Goal: Share content: Share content

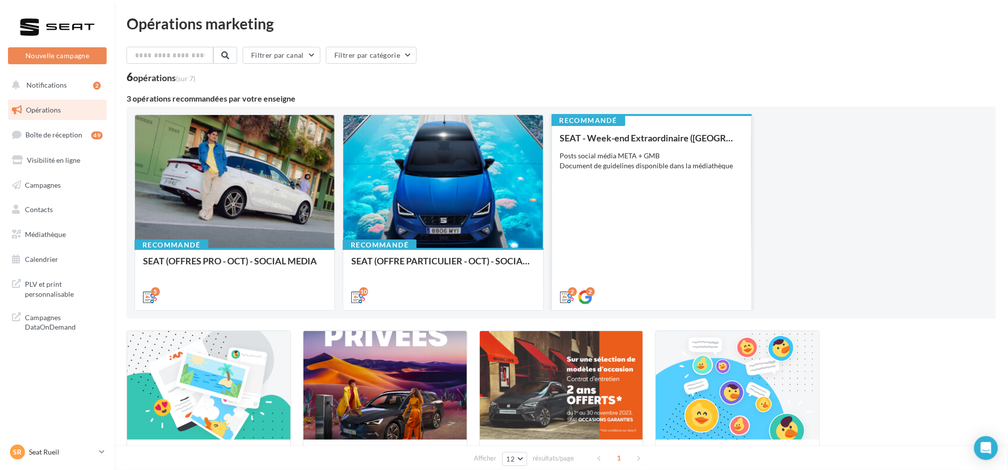
click at [638, 233] on div "SEAT - Week-end Extraordinaire (JPO) - OCTOBRE Posts social média META + GMB Do…" at bounding box center [651, 217] width 183 height 168
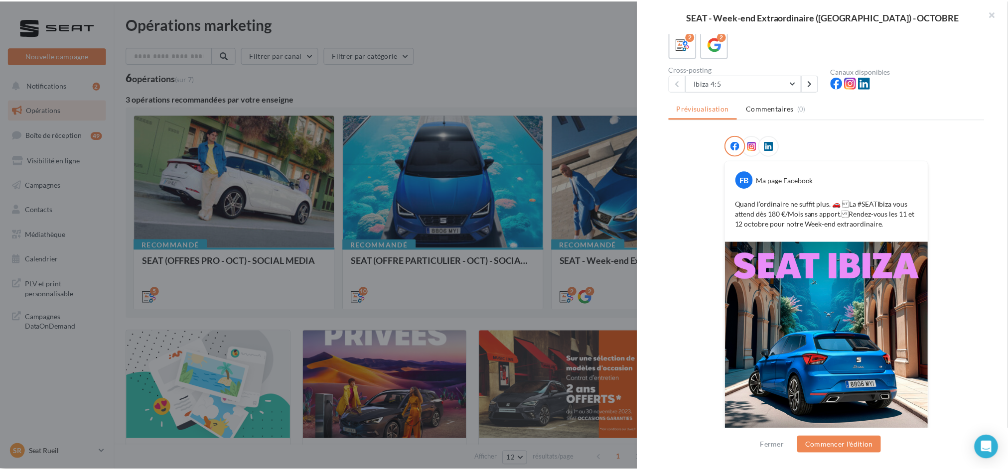
scroll to position [132, 0]
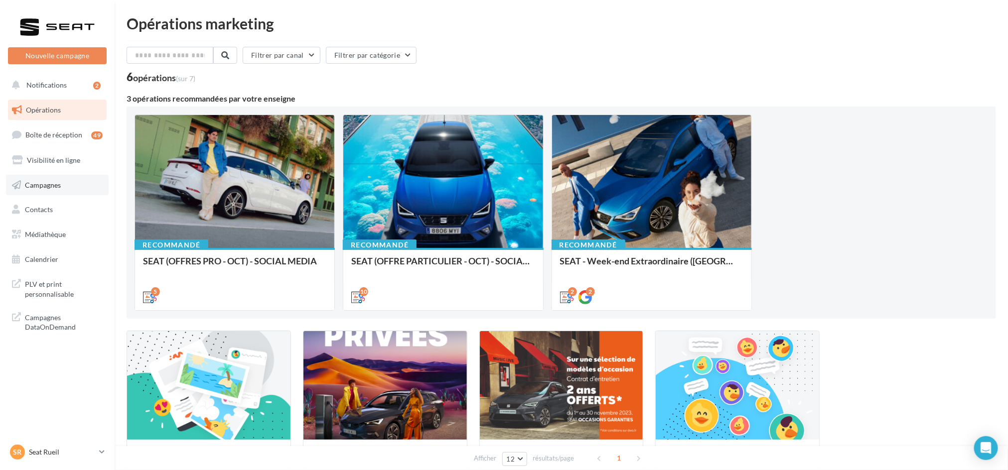
click at [52, 187] on span "Campagnes" at bounding box center [43, 184] width 36 height 8
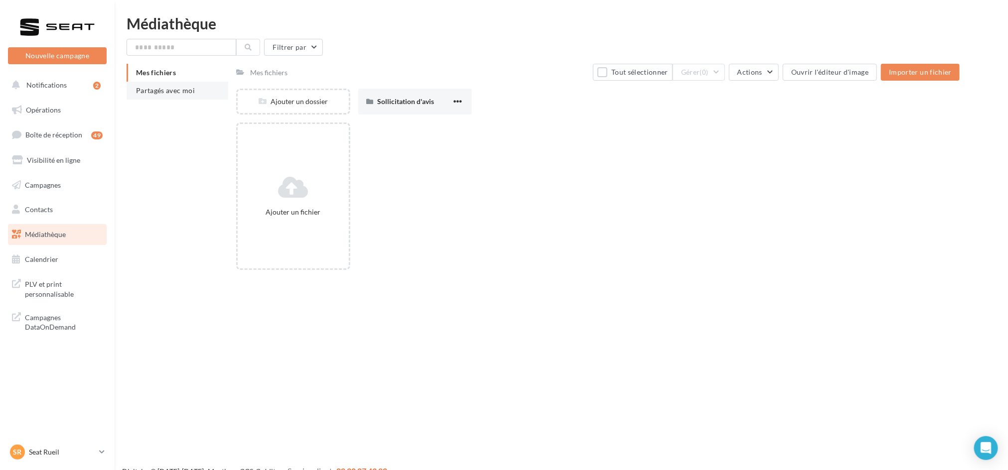
click at [184, 97] on li "Partagés avec moi" at bounding box center [178, 91] width 102 height 18
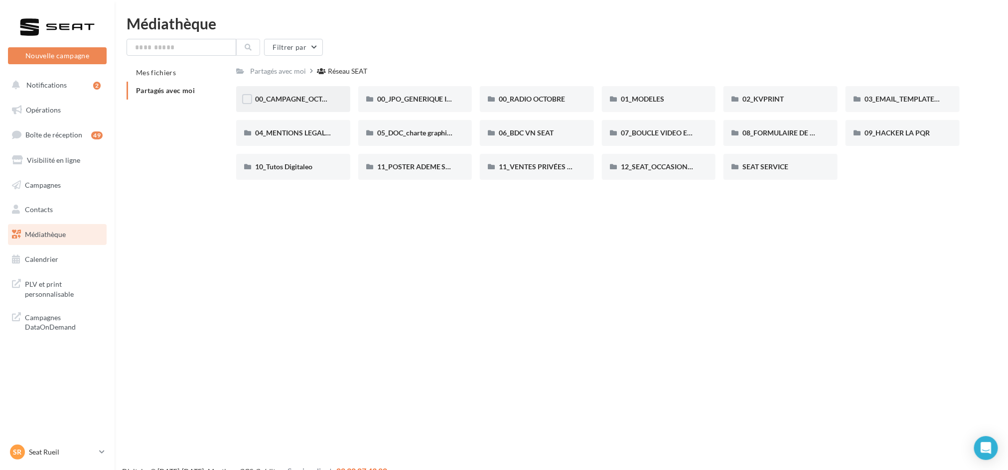
click at [309, 107] on div "00_CAMPAGNE_OCTOBRE" at bounding box center [293, 99] width 114 height 26
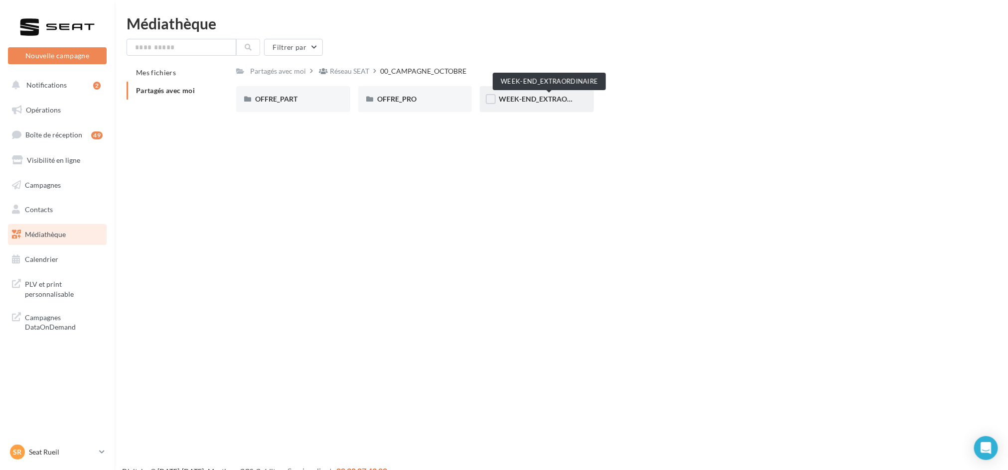
click at [521, 96] on span "WEEK-END_EXTRAORDINAIRE" at bounding box center [549, 99] width 101 height 8
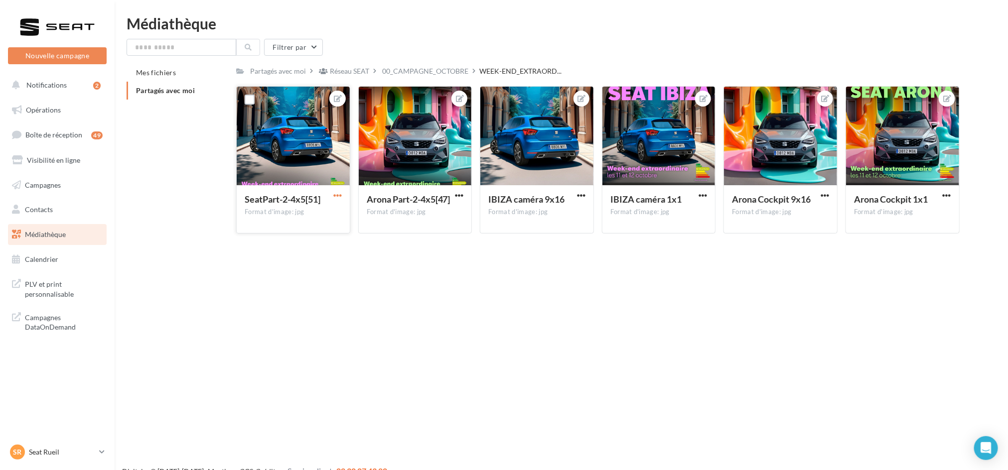
click at [340, 196] on span "button" at bounding box center [337, 195] width 8 height 8
click at [305, 243] on button "Télécharger" at bounding box center [291, 241] width 105 height 26
click at [465, 196] on div "Arona Part-2-4x5[47] Format d'image: jpg" at bounding box center [415, 208] width 113 height 47
click at [460, 200] on span "button" at bounding box center [459, 195] width 8 height 8
click at [434, 246] on button "Télécharger" at bounding box center [412, 241] width 105 height 26
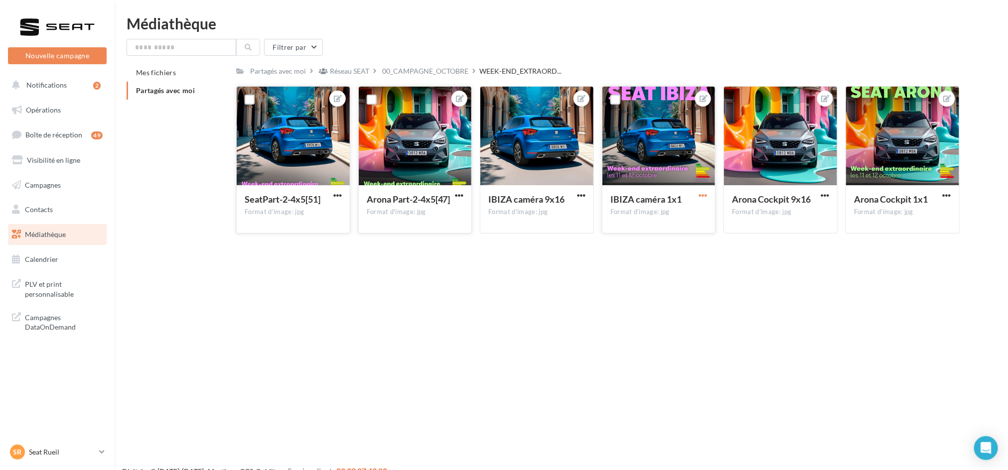
click at [704, 196] on span "button" at bounding box center [702, 195] width 8 height 8
click at [668, 244] on button "Télécharger" at bounding box center [656, 241] width 105 height 26
click at [53, 139] on link "Boîte de réception 49" at bounding box center [57, 134] width 103 height 21
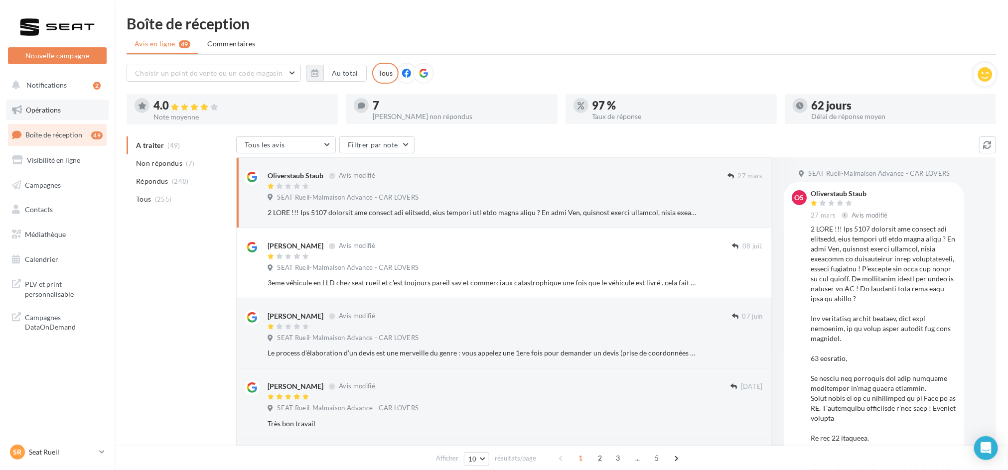
click at [43, 114] on link "Opérations" at bounding box center [57, 110] width 103 height 21
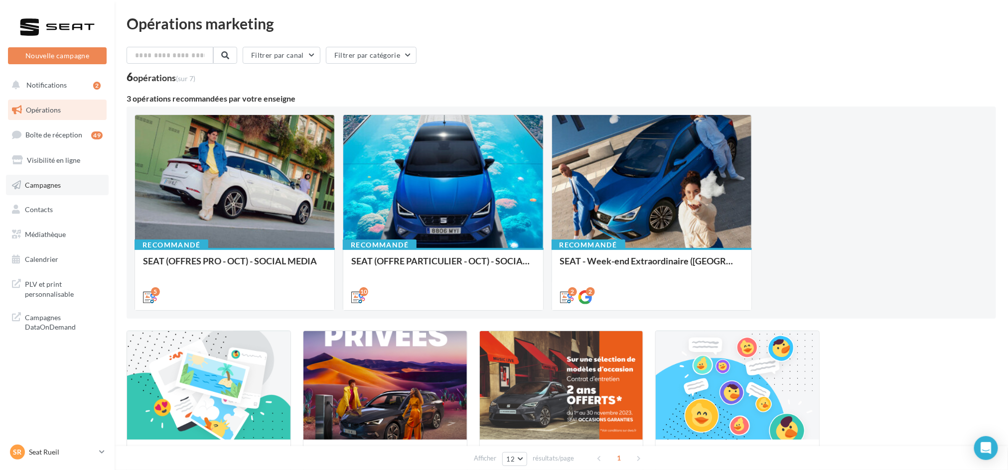
click at [29, 193] on link "Campagnes" at bounding box center [57, 185] width 103 height 21
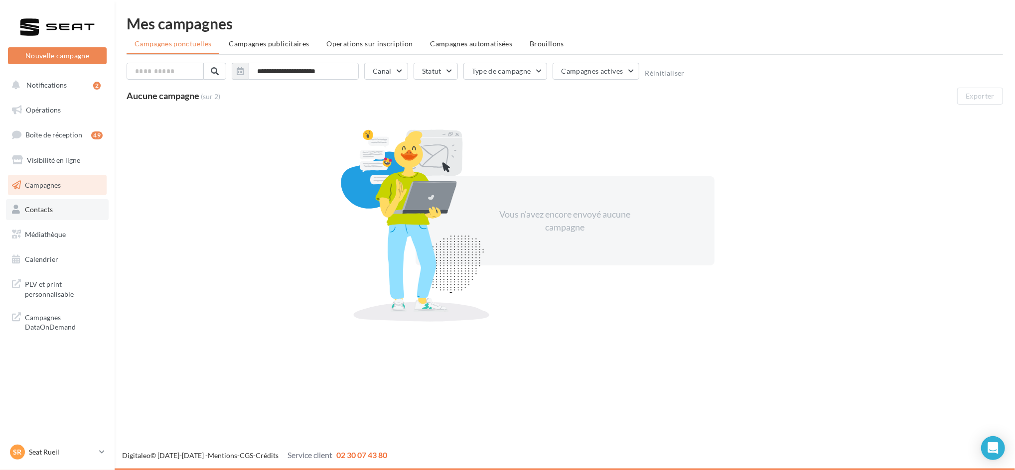
click at [25, 217] on link "Contacts" at bounding box center [57, 209] width 103 height 21
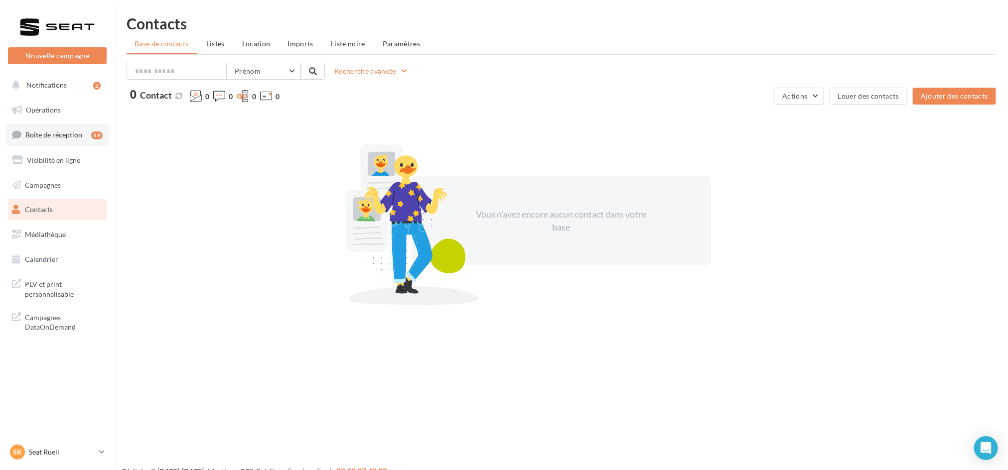
click at [43, 133] on span "Boîte de réception" at bounding box center [53, 134] width 57 height 8
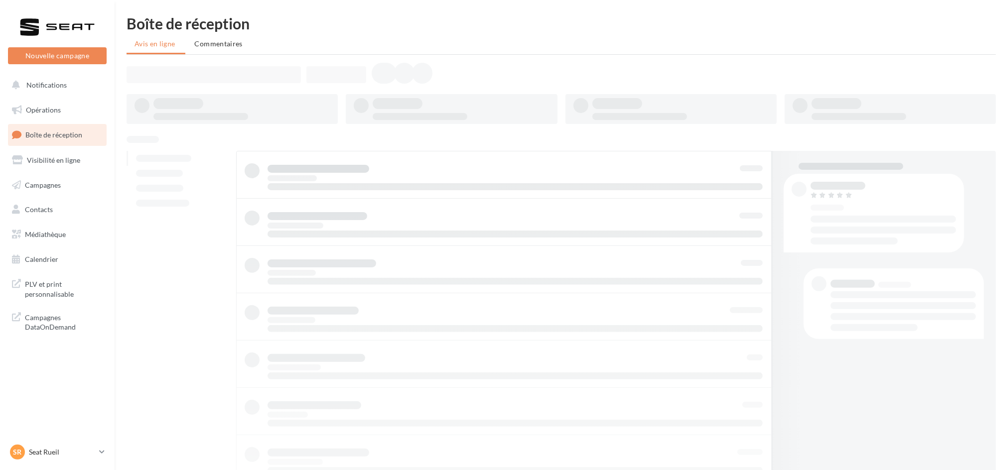
click at [54, 101] on link "Opérations" at bounding box center [57, 110] width 103 height 21
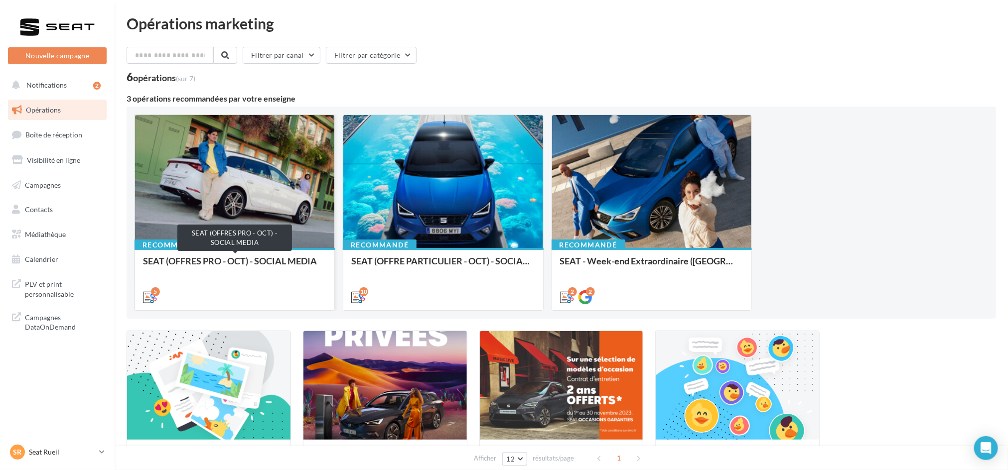
click at [237, 260] on div "SEAT (OFFRES PRO - OCT) - SOCIAL MEDIA" at bounding box center [234, 266] width 183 height 20
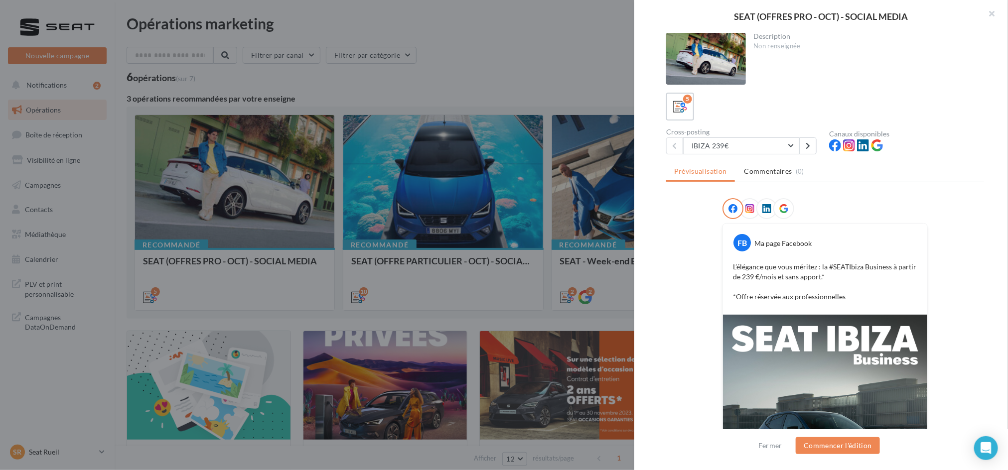
click at [592, 260] on div at bounding box center [504, 235] width 1008 height 470
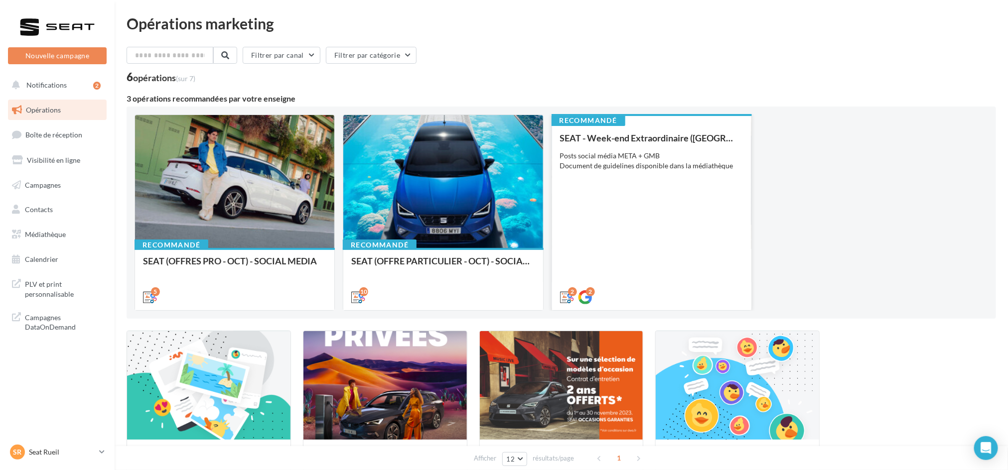
click at [607, 153] on div "Posts social média META + GMB Document de guidelines disponible dans la médiath…" at bounding box center [651, 161] width 183 height 20
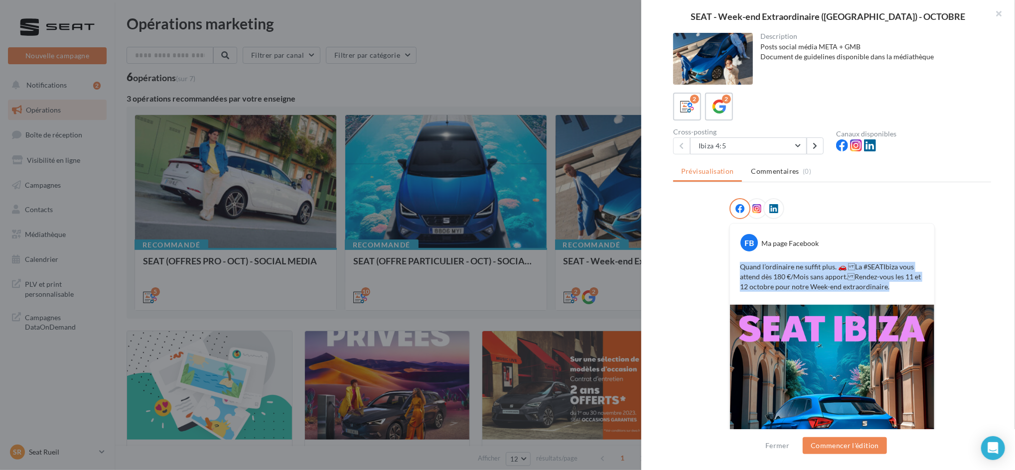
drag, startPoint x: 881, startPoint y: 279, endPoint x: 713, endPoint y: 259, distance: 169.5
click at [713, 259] on div "FB Ma page Facebook Quand l’ordinaire ne suffit plus. 🚗 La #SEATIbiza vous att…" at bounding box center [832, 385] width 318 height 375
copy p "Quand l’ordinaire ne suffit plus. 🚗 La #SEATIbiza vous attend dès 180 €/Mois s…"
